Goal: Find specific page/section: Find specific page/section

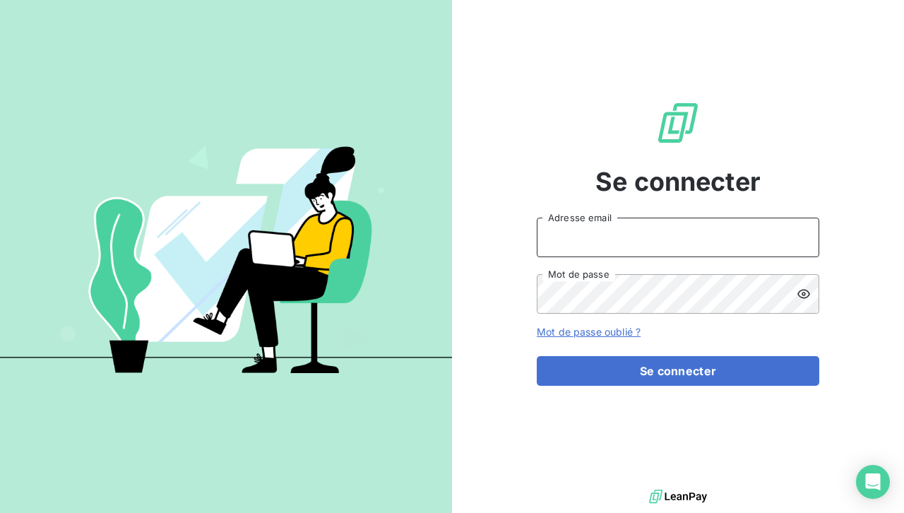
click at [632, 232] on input "Adresse email" at bounding box center [678, 238] width 283 height 40
type input "[EMAIL_ADDRESS][DOMAIN_NAME]"
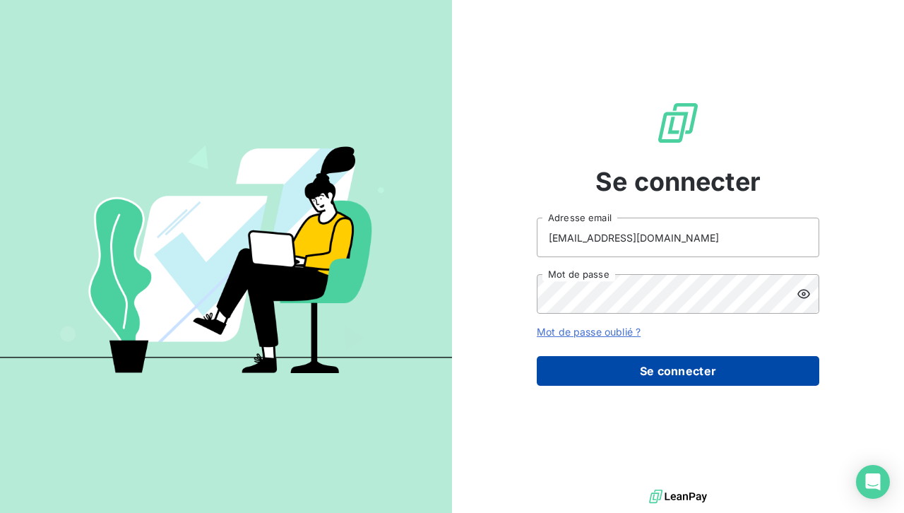
click at [678, 362] on button "Se connecter" at bounding box center [678, 371] width 283 height 30
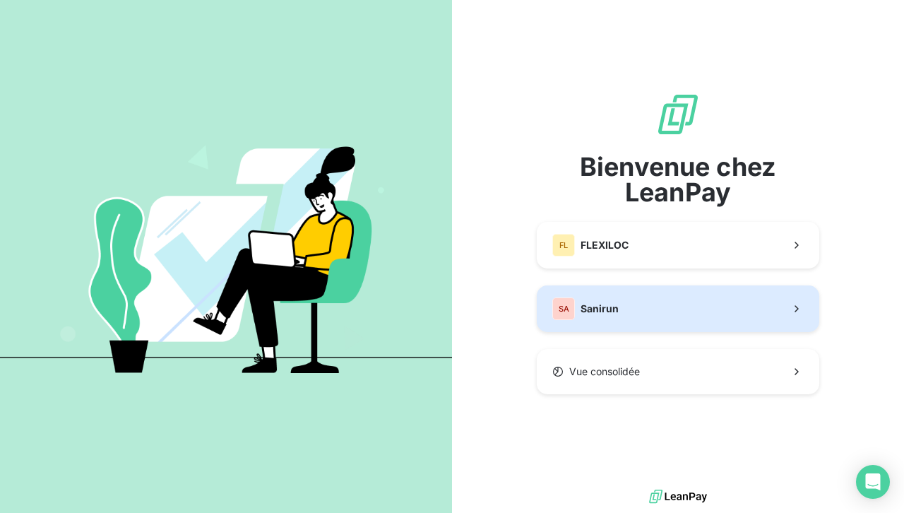
click at [649, 317] on button "SA Sanirun" at bounding box center [678, 308] width 283 height 47
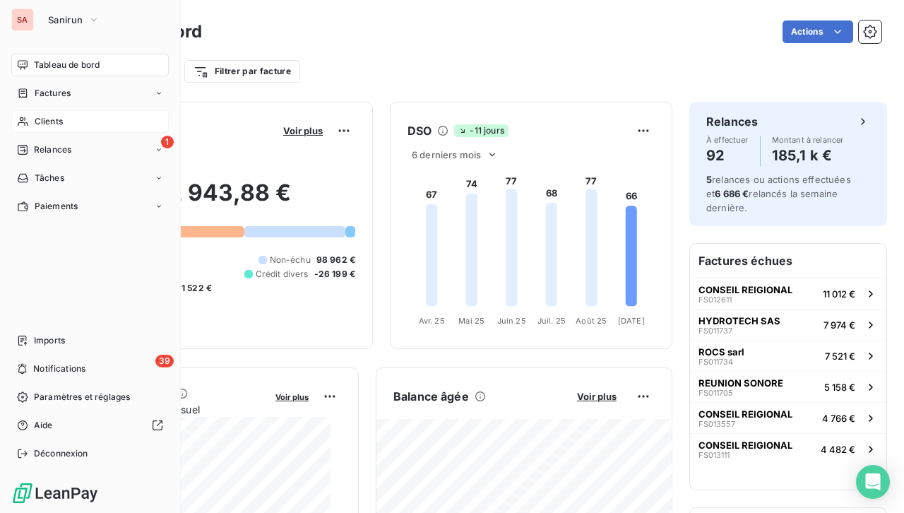
click at [69, 117] on div "Clients" at bounding box center [90, 121] width 158 height 23
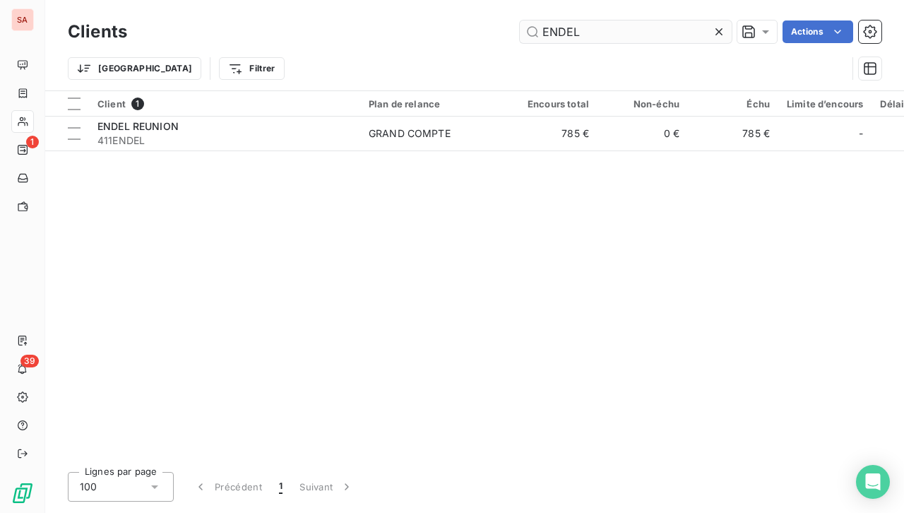
click at [619, 32] on input "ENDEL" at bounding box center [626, 31] width 212 height 23
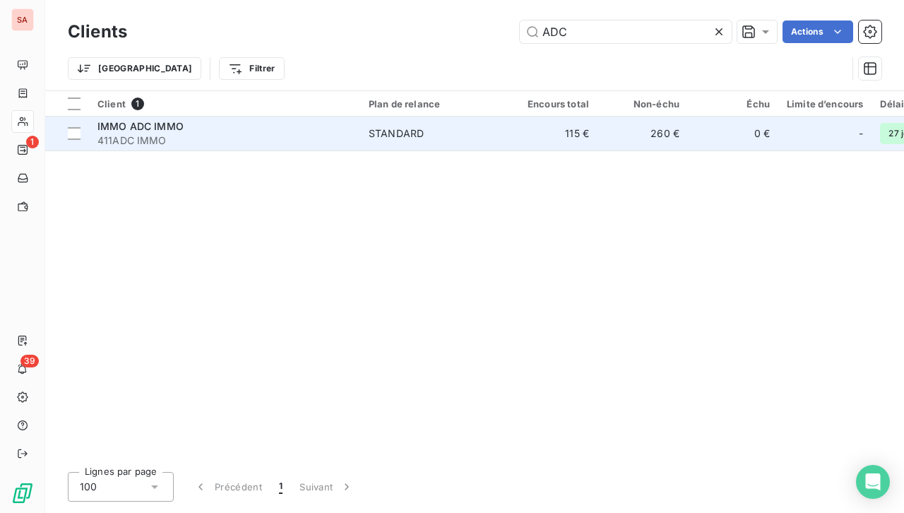
type input "ADC"
click at [370, 129] on div "STANDARD" at bounding box center [396, 133] width 55 height 14
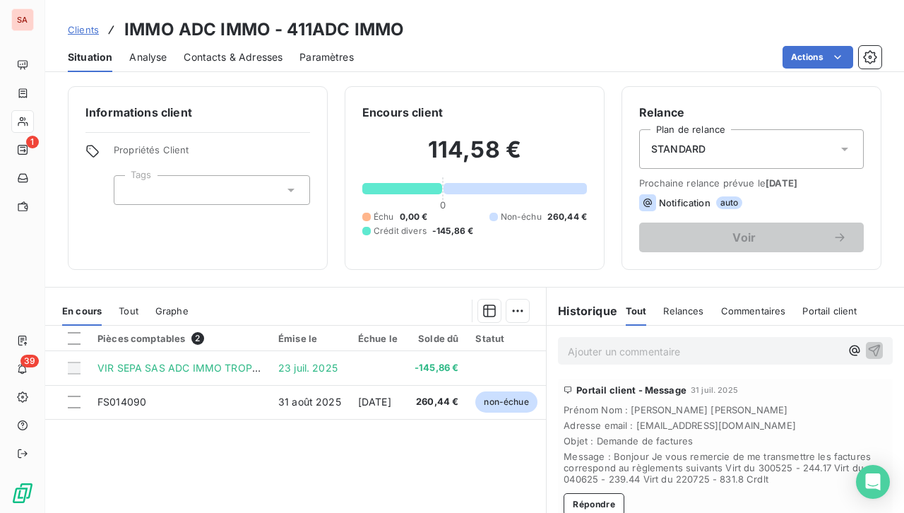
click at [241, 49] on div "Contacts & Adresses" at bounding box center [233, 57] width 99 height 30
